Goal: Task Accomplishment & Management: Complete application form

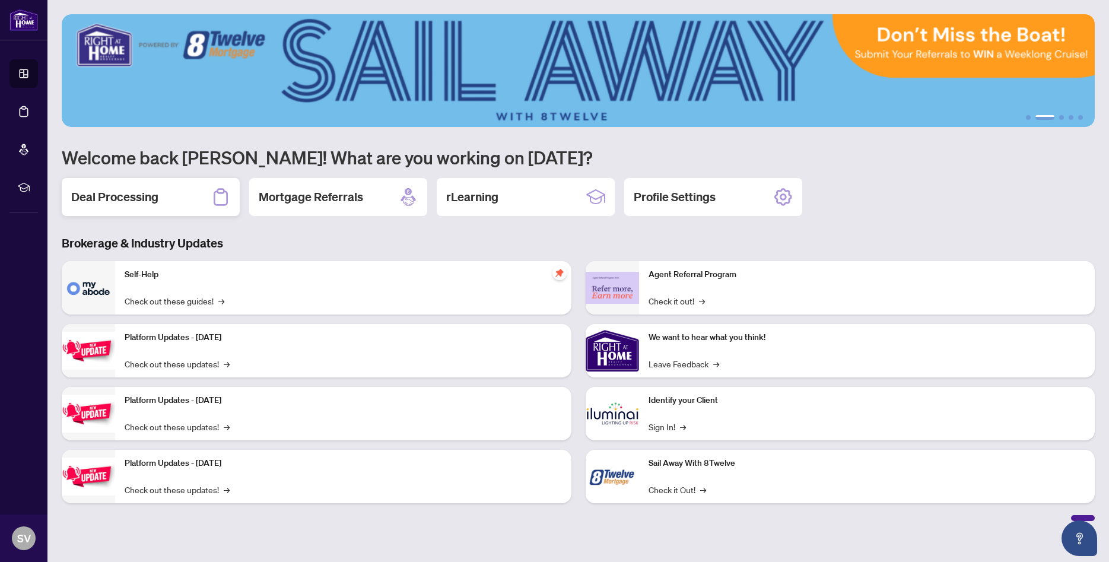
click at [103, 201] on h2 "Deal Processing" at bounding box center [114, 197] width 87 height 17
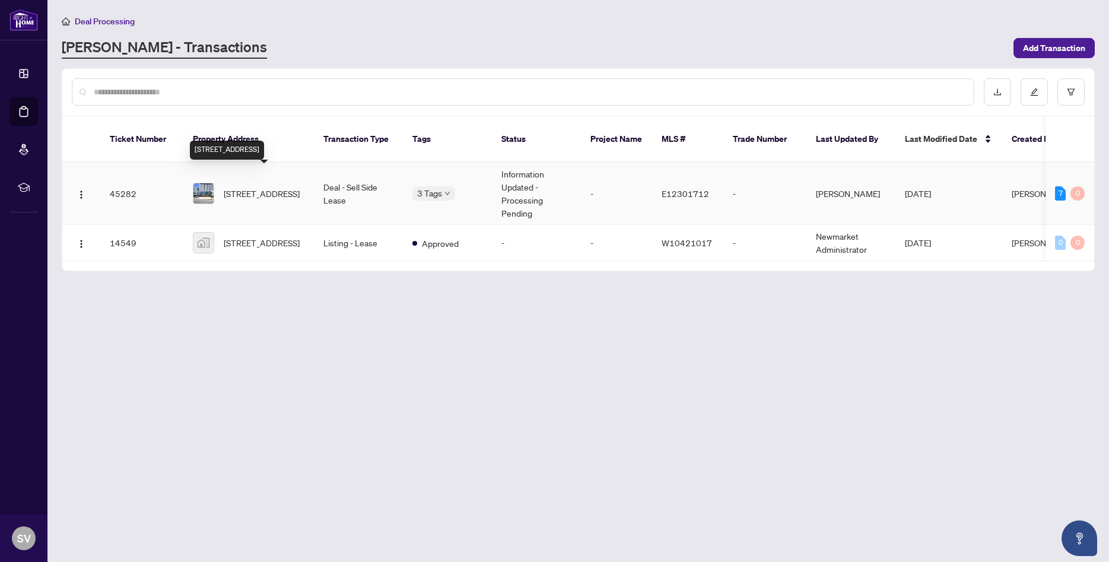
click at [250, 187] on span "[STREET_ADDRESS]" at bounding box center [262, 193] width 76 height 13
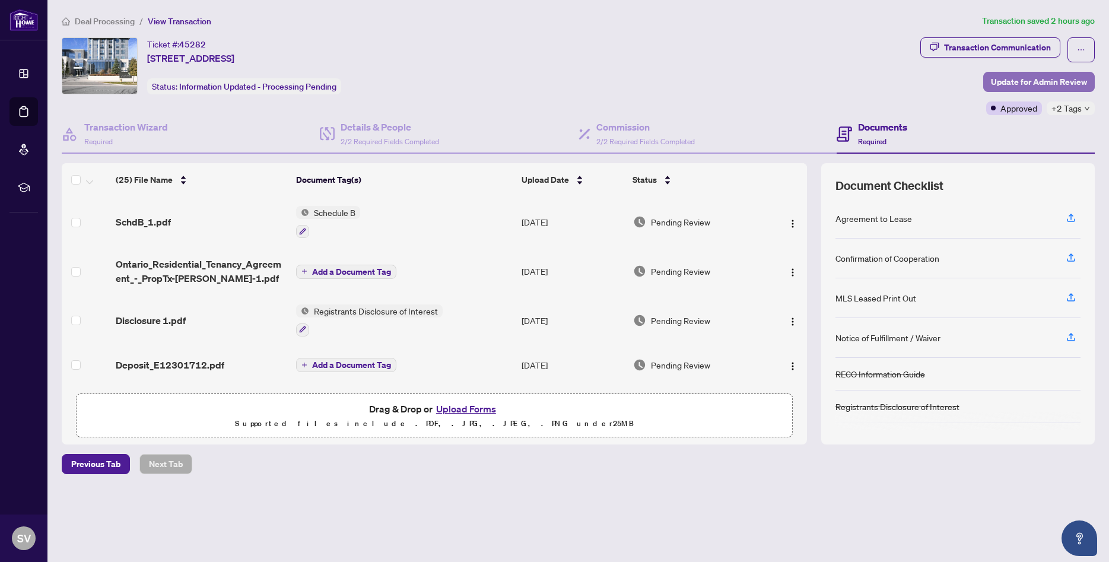
click at [1043, 83] on span "Update for Admin Review" at bounding box center [1039, 81] width 96 height 19
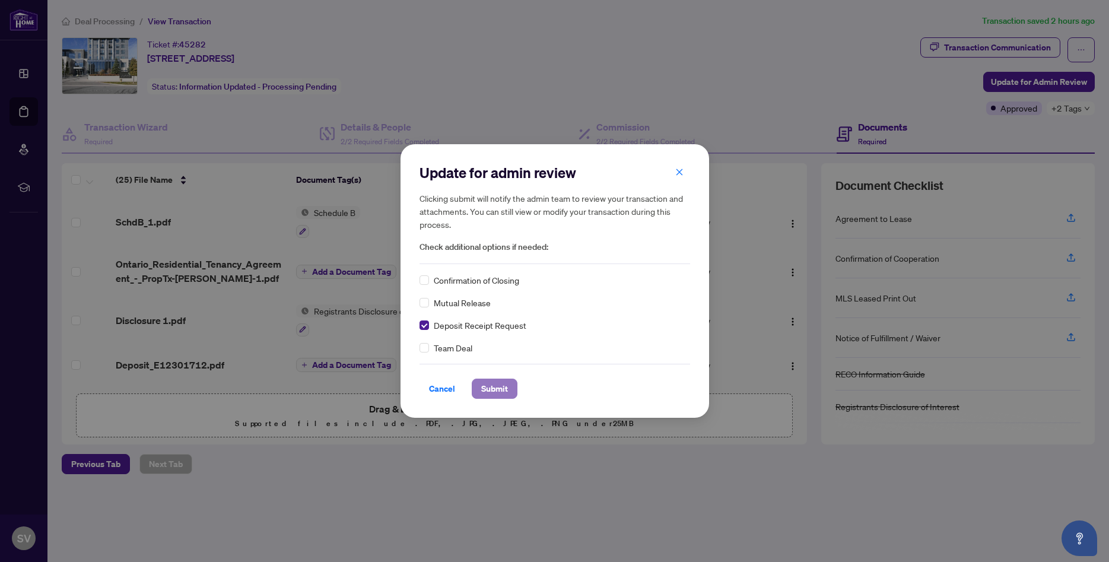
click at [489, 390] on span "Submit" at bounding box center [494, 388] width 27 height 19
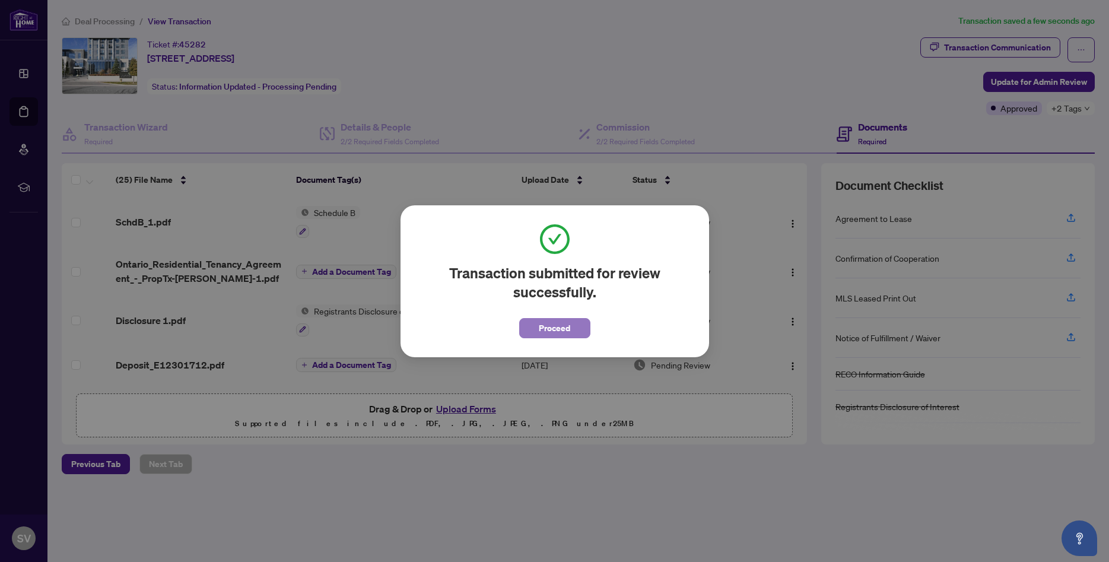
click at [553, 329] on span "Proceed" at bounding box center [554, 328] width 31 height 19
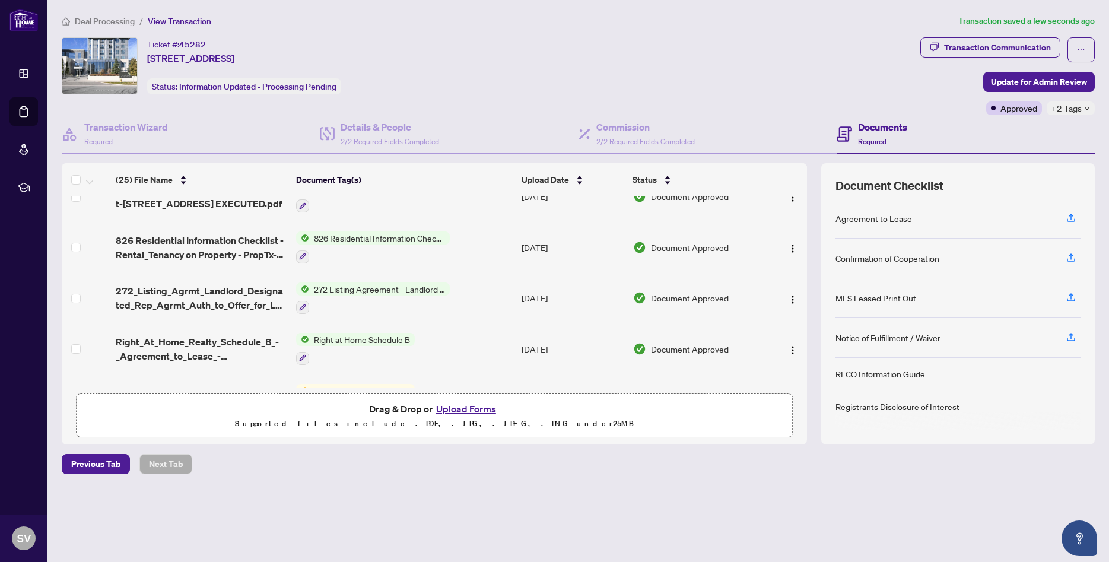
scroll to position [609, 0]
click at [881, 135] on div "Documents Required" at bounding box center [882, 134] width 49 height 28
click at [1069, 218] on icon "button" at bounding box center [1070, 217] width 11 height 11
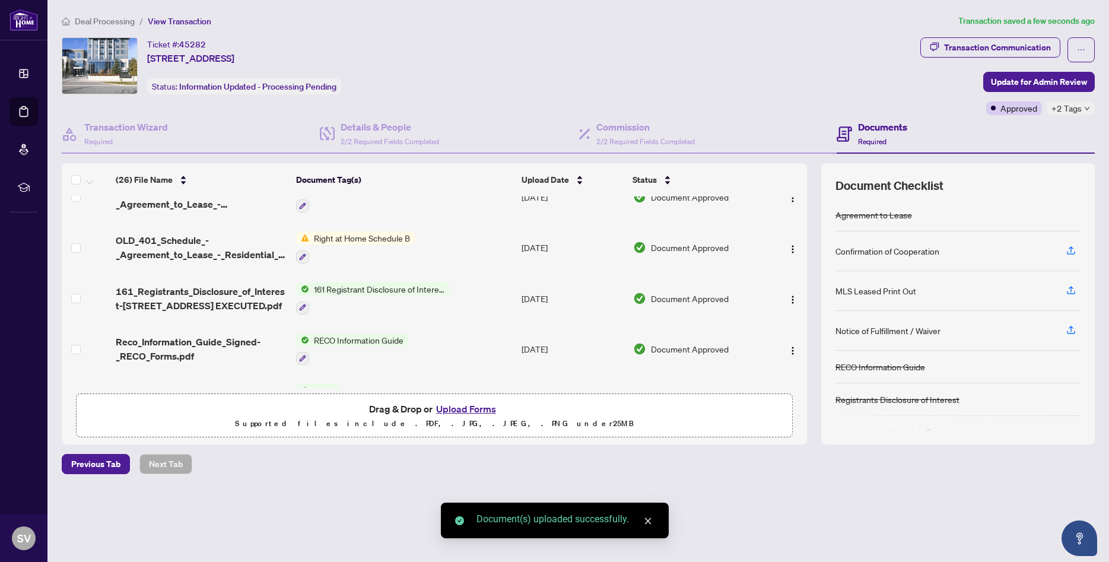
scroll to position [659, 0]
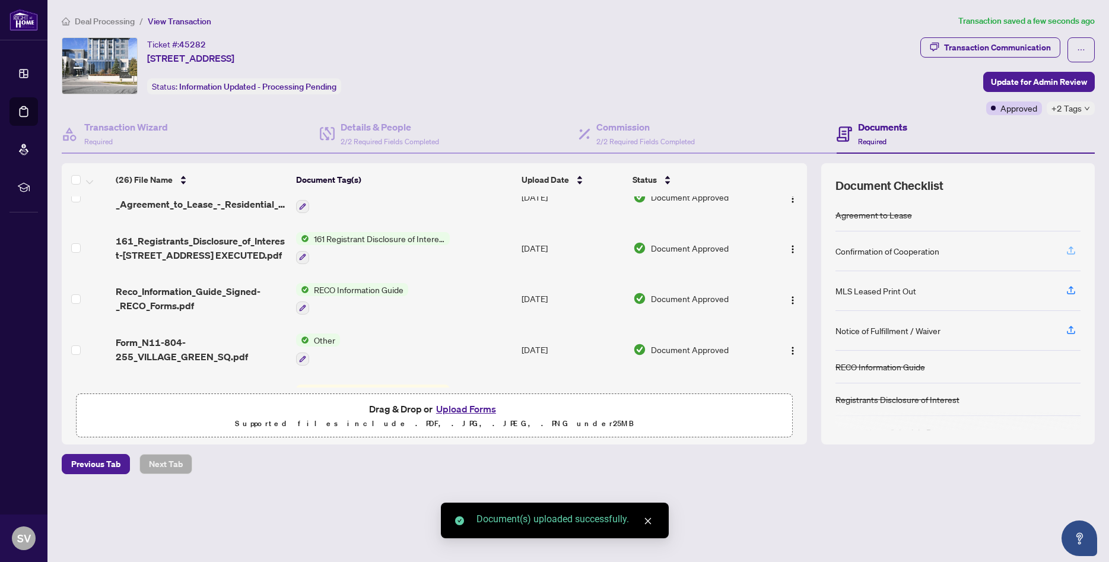
click at [1066, 251] on icon "button" at bounding box center [1070, 250] width 11 height 11
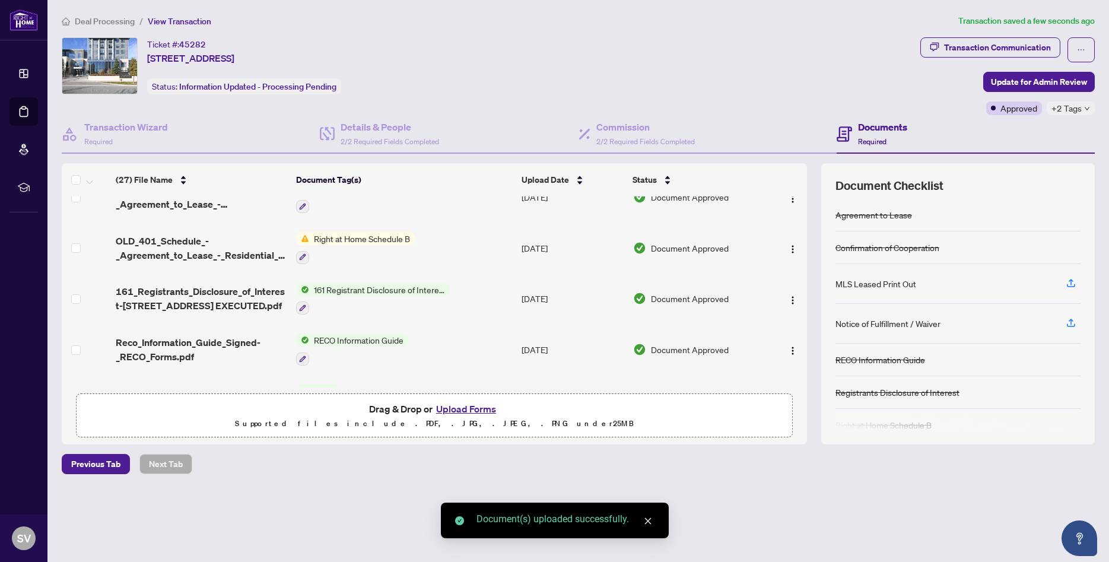
scroll to position [709, 0]
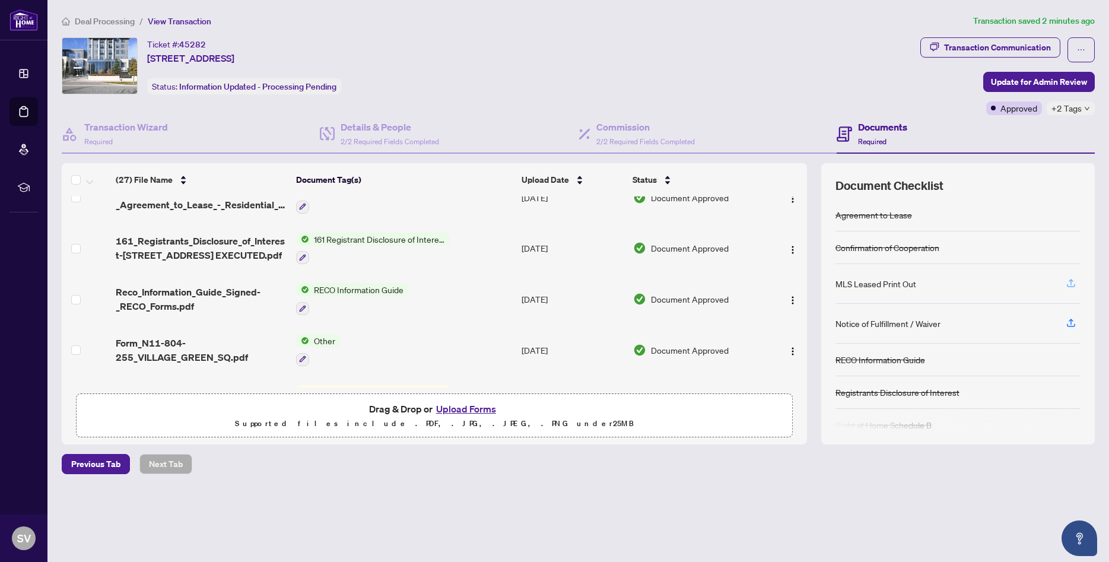
click at [1070, 282] on icon "button" at bounding box center [1070, 283] width 11 height 11
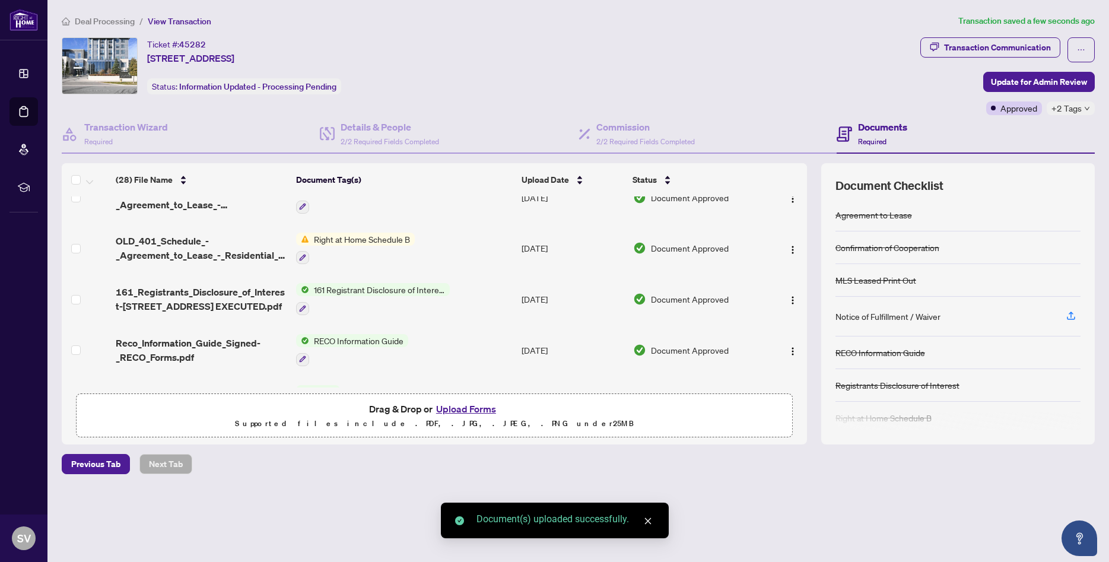
scroll to position [760, 0]
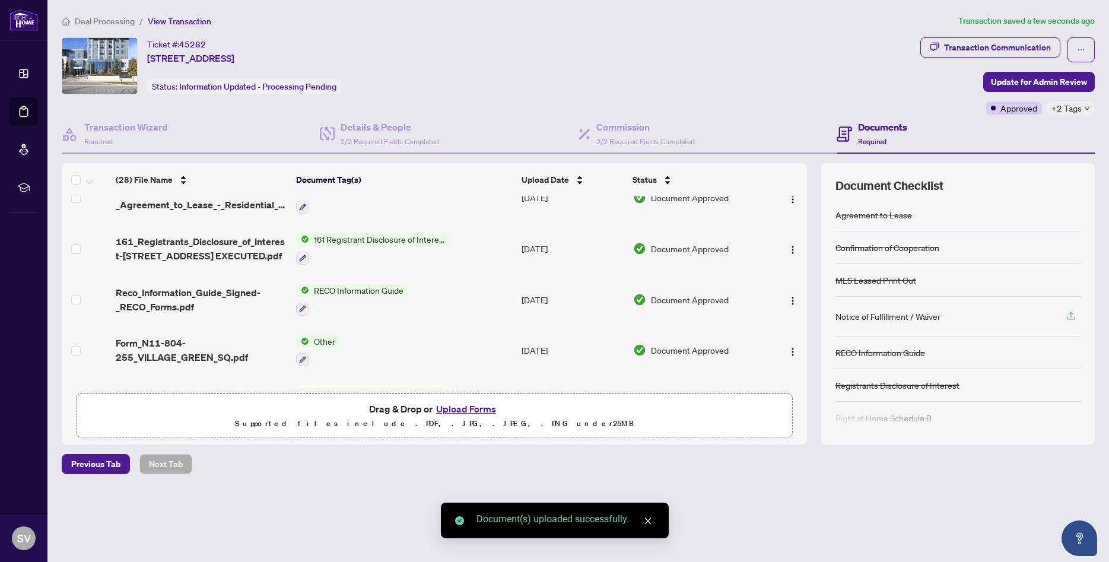
click at [1071, 316] on icon "button" at bounding box center [1070, 314] width 5 height 6
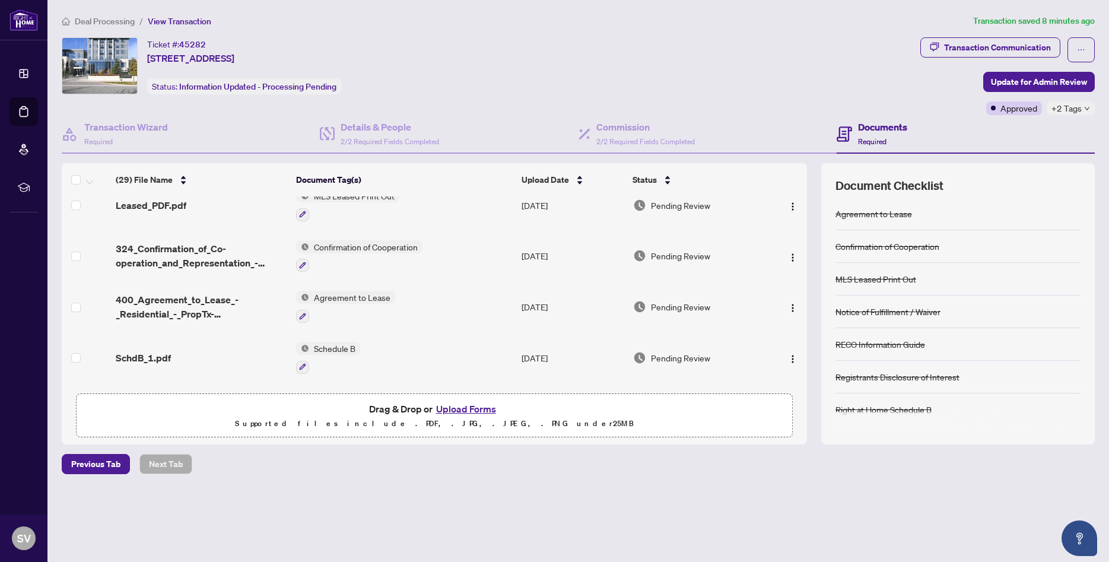
scroll to position [0, 0]
